Goal: Task Accomplishment & Management: Manage account settings

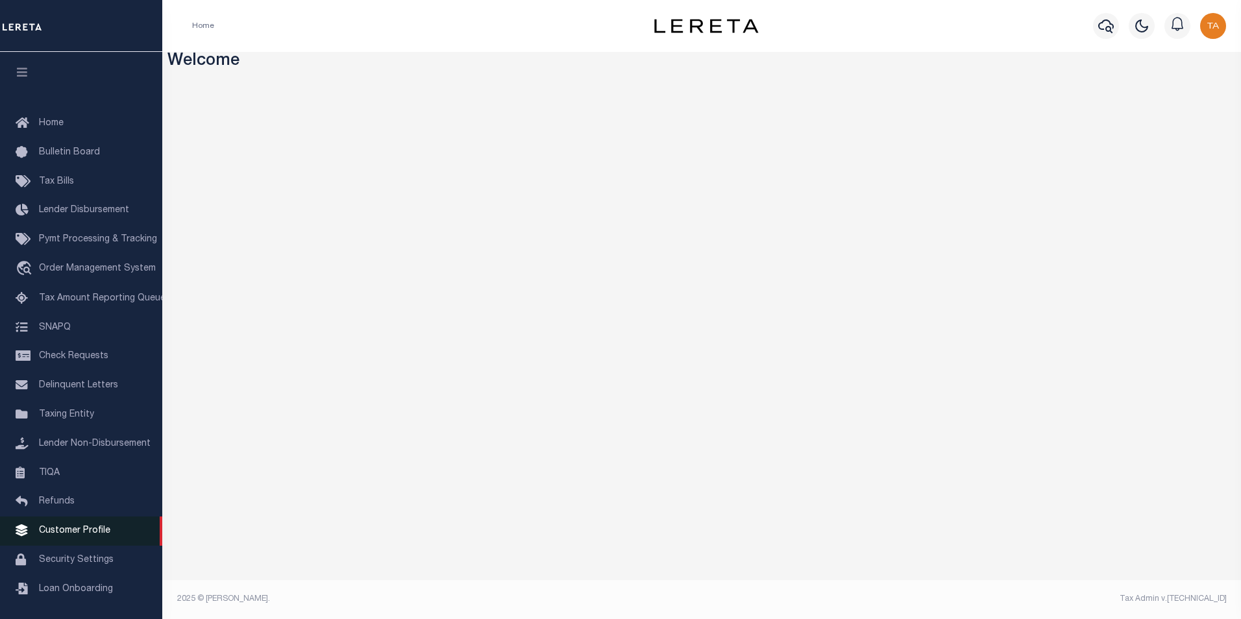
click at [77, 536] on span "Customer Profile" at bounding box center [74, 531] width 71 height 9
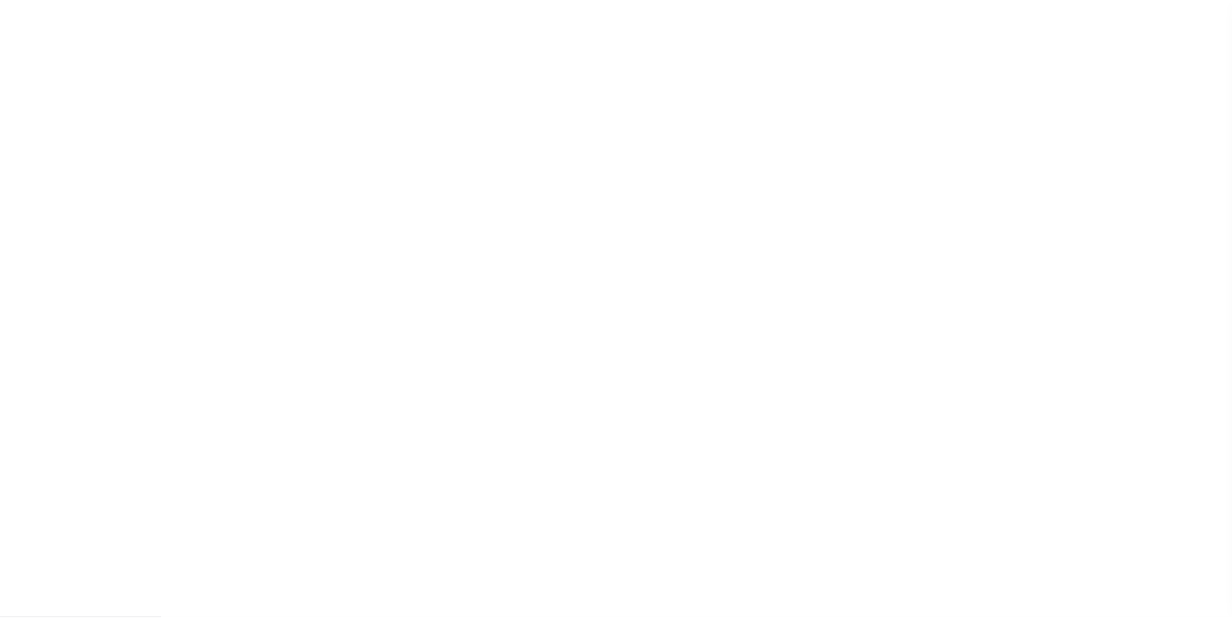
scroll to position [13, 0]
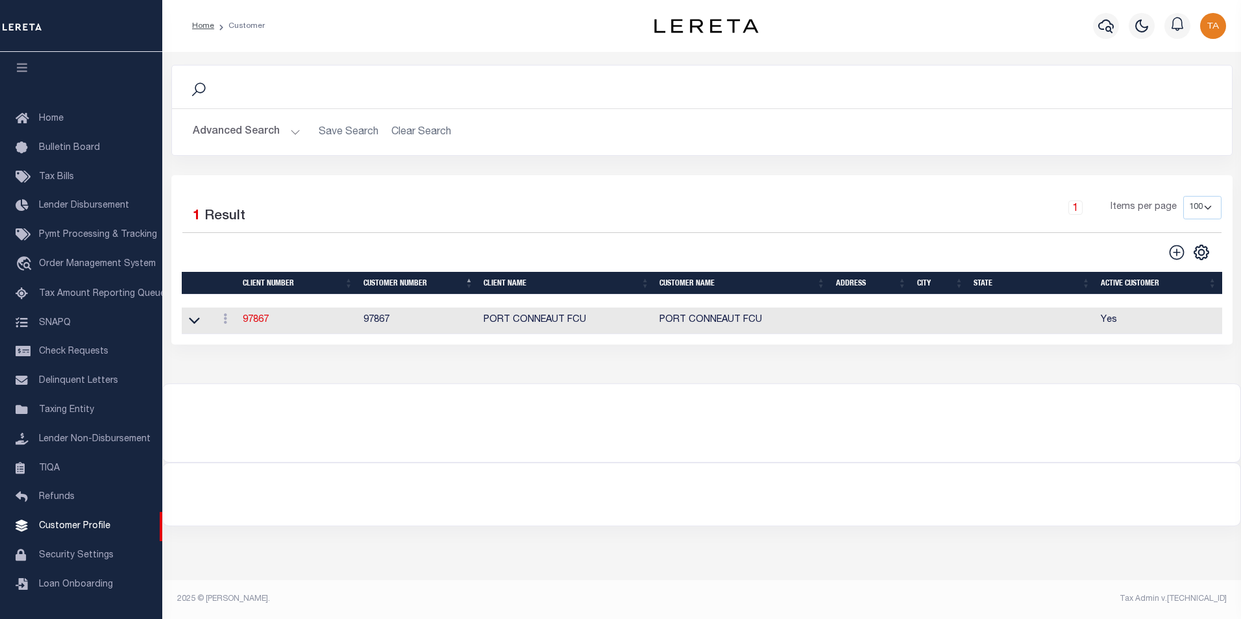
click at [280, 134] on button "Advanced Search" at bounding box center [247, 131] width 108 height 25
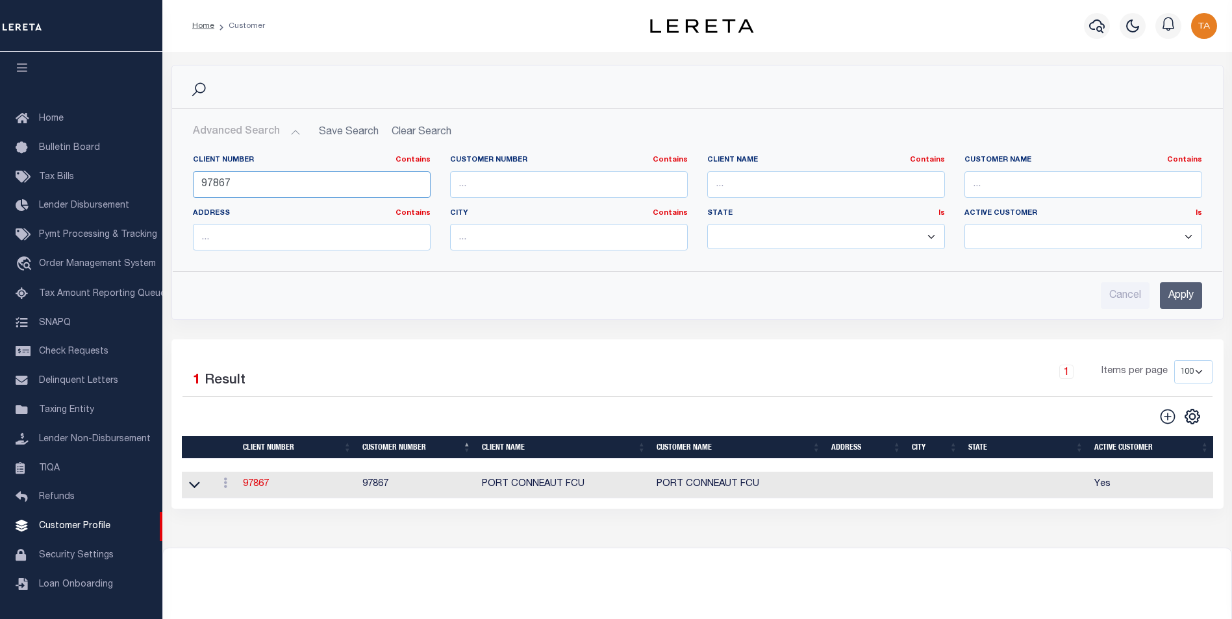
drag, startPoint x: 234, startPoint y: 186, endPoint x: -3, endPoint y: 160, distance: 238.4
click at [0, 160] on html "Home Customer" at bounding box center [616, 353] width 1232 height 706
type input "66751"
click at [1195, 297] on input "Apply" at bounding box center [1181, 295] width 42 height 27
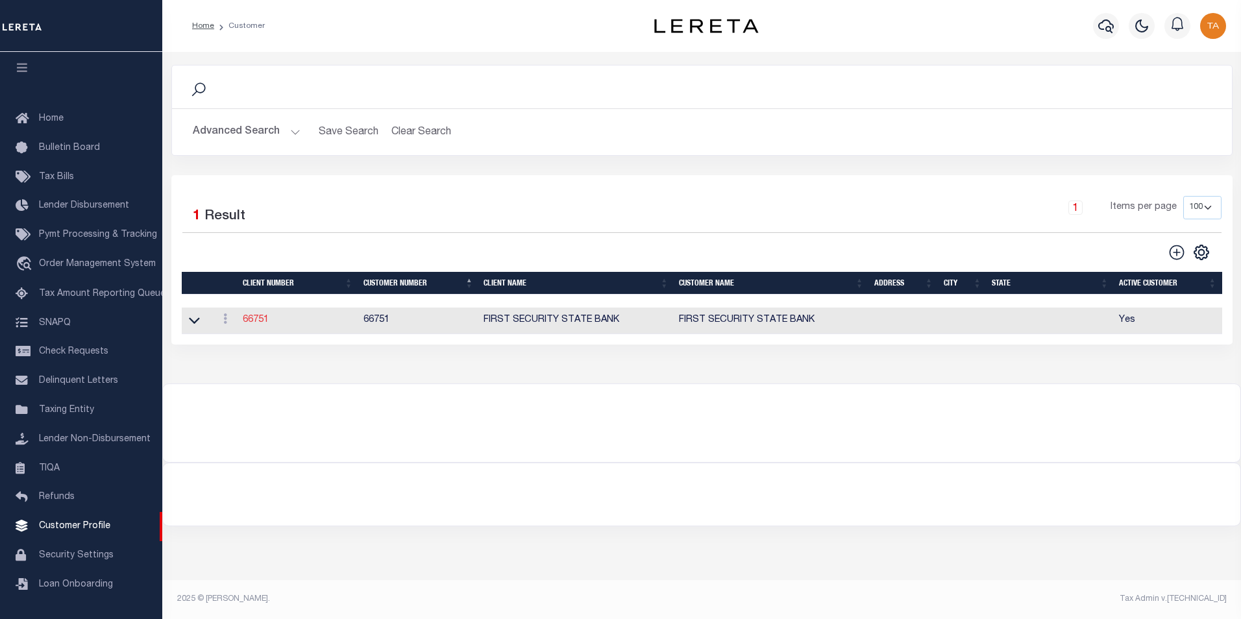
click at [255, 319] on link "66751" at bounding box center [256, 320] width 26 height 9
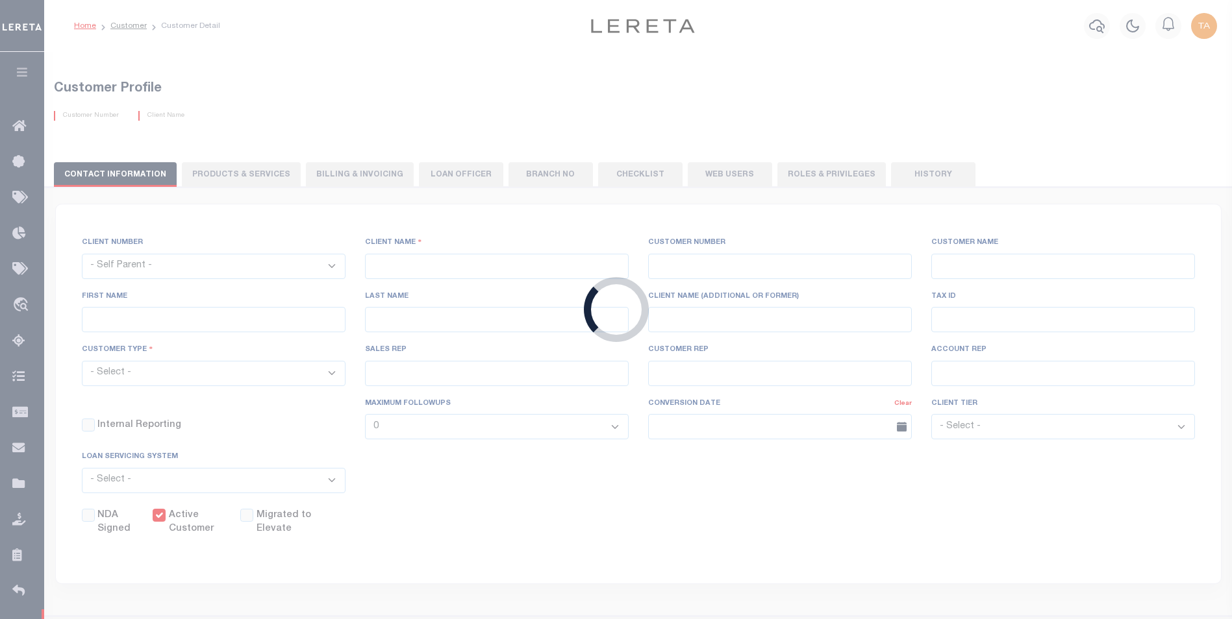
select select
type input "FIRST SECURITY STATE BANK"
type input "66751"
type input "FIRST SECURITY STATE BANK"
select select "Mixed Portfolio"
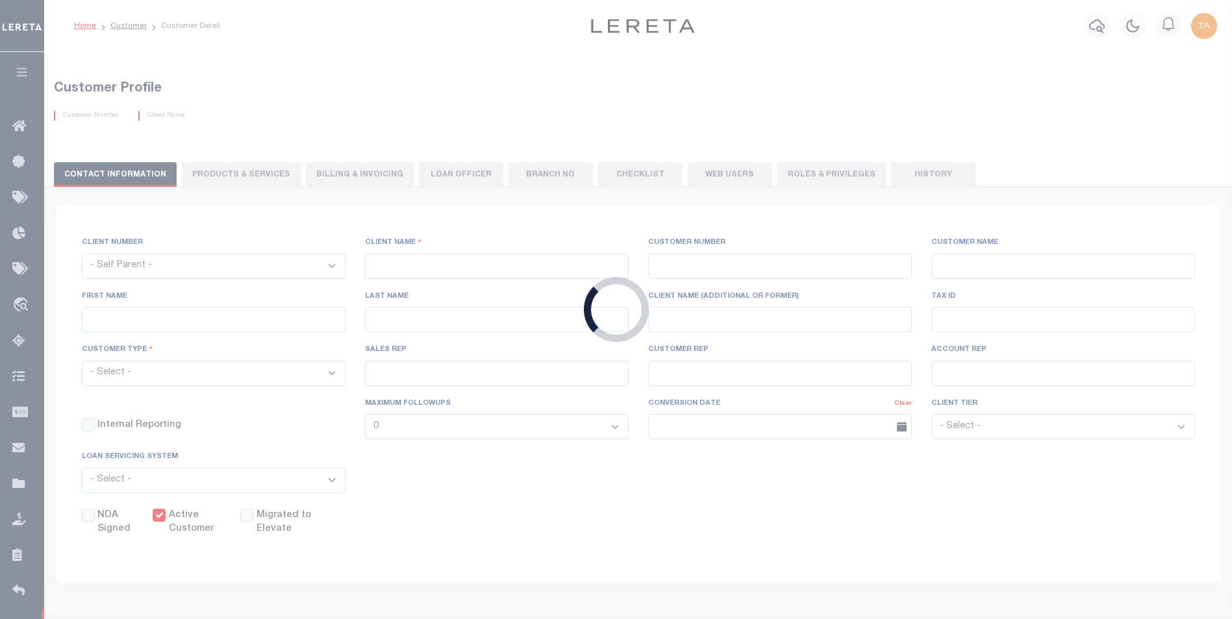
type input "AEI2 ,AEI2"
type input "ANTHONY TARGHETTA"
type input "10/24/2007"
select select
checkbox input "true"
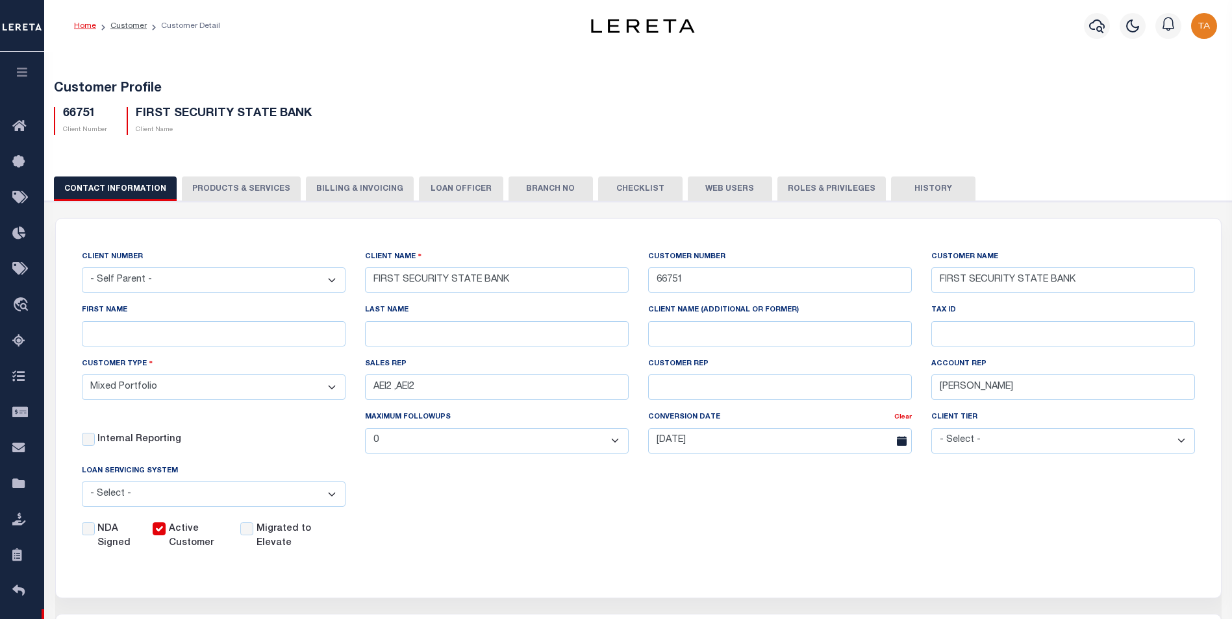
click at [224, 185] on button "PRODUCTS & SERVICES" at bounding box center [241, 189] width 119 height 25
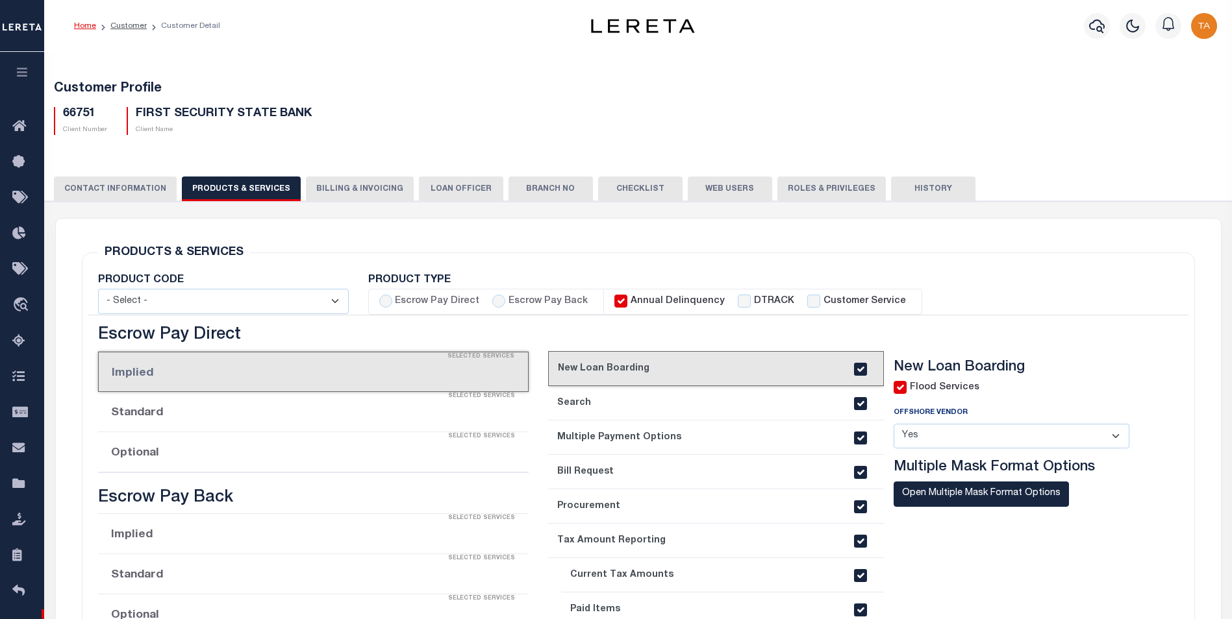
radio input "true"
checkbox input "true"
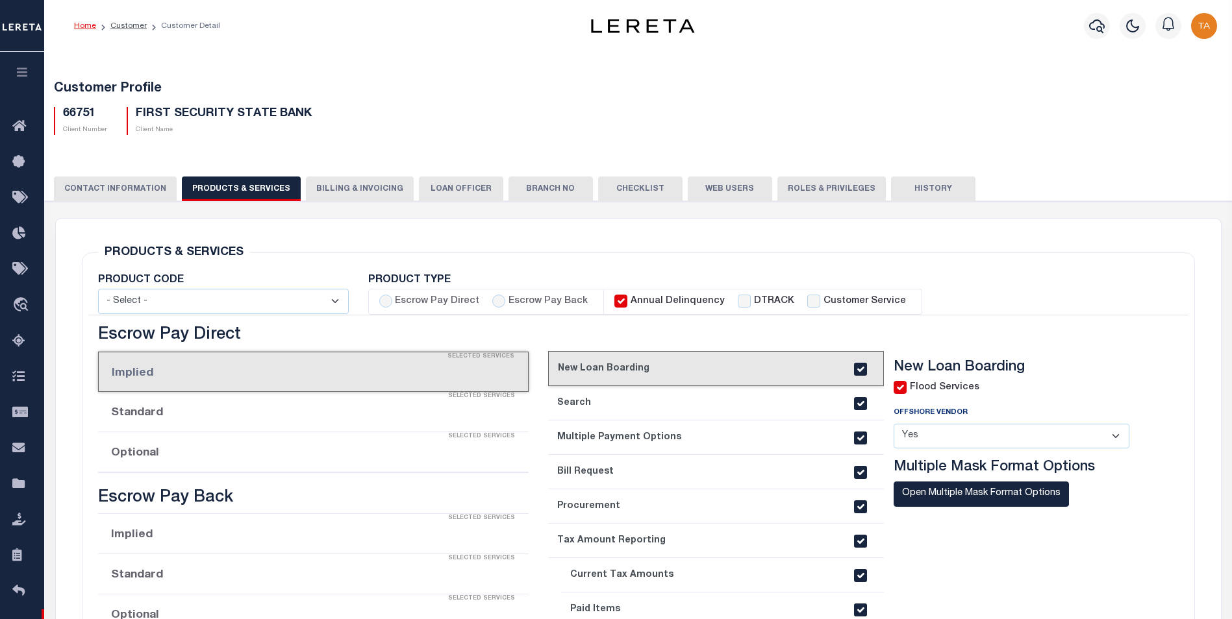
checkbox input "true"
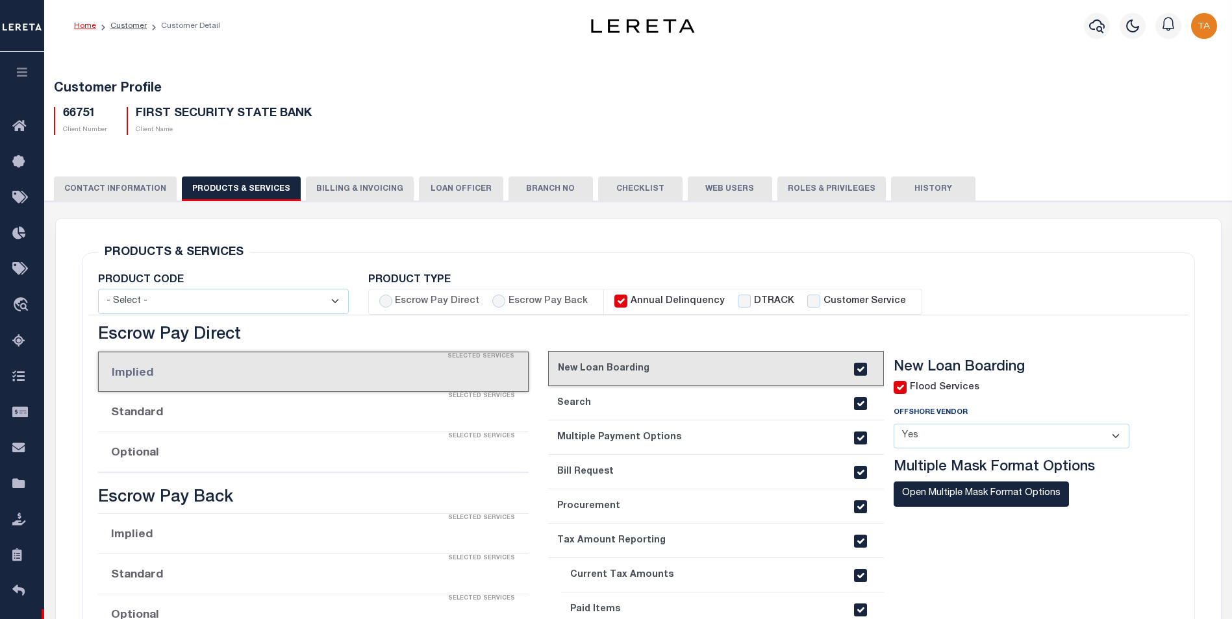
checkbox input "true"
